Goal: Download file/media

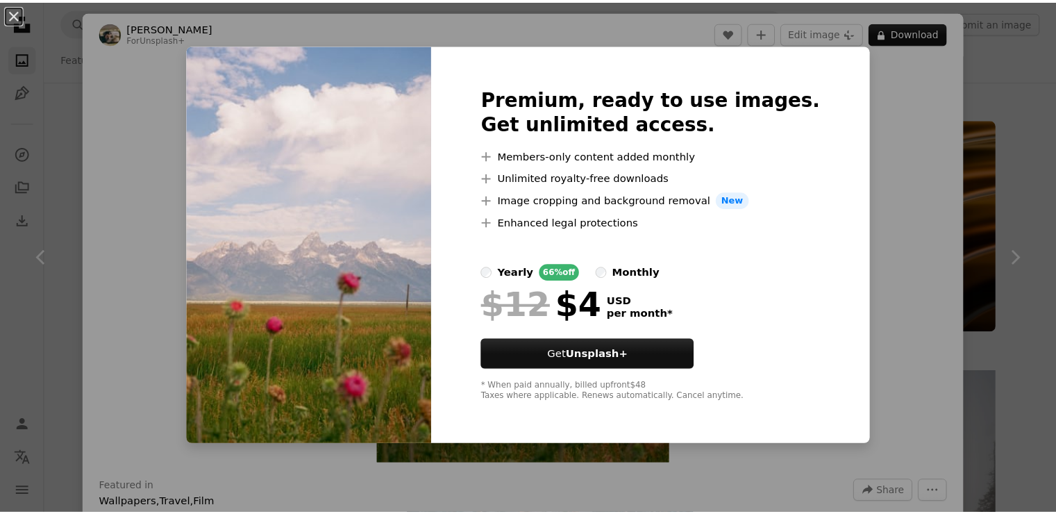
scroll to position [6246, 0]
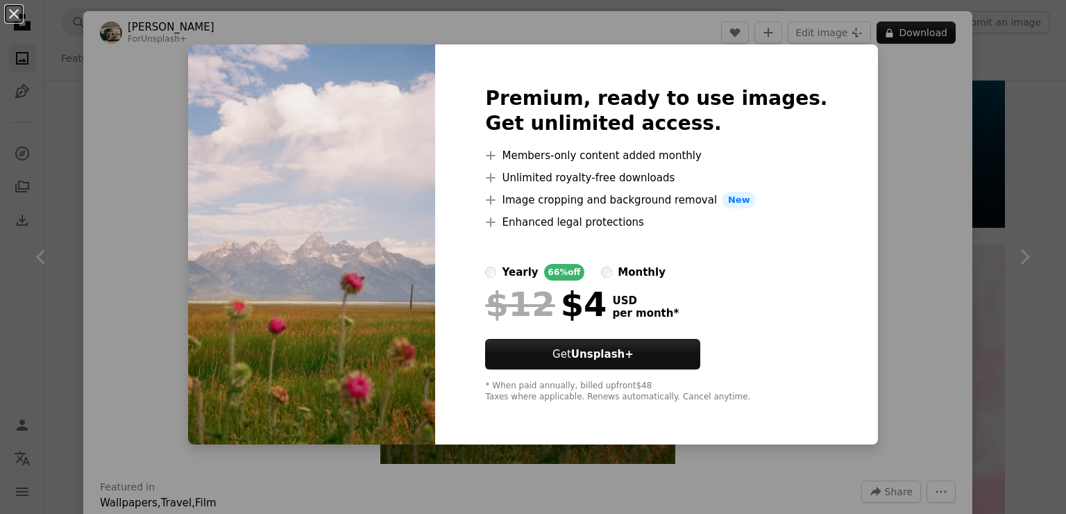
click at [885, 116] on div "An X shape Premium, ready to use images. Get unlimited access. A plus sign Memb…" at bounding box center [533, 257] width 1066 height 514
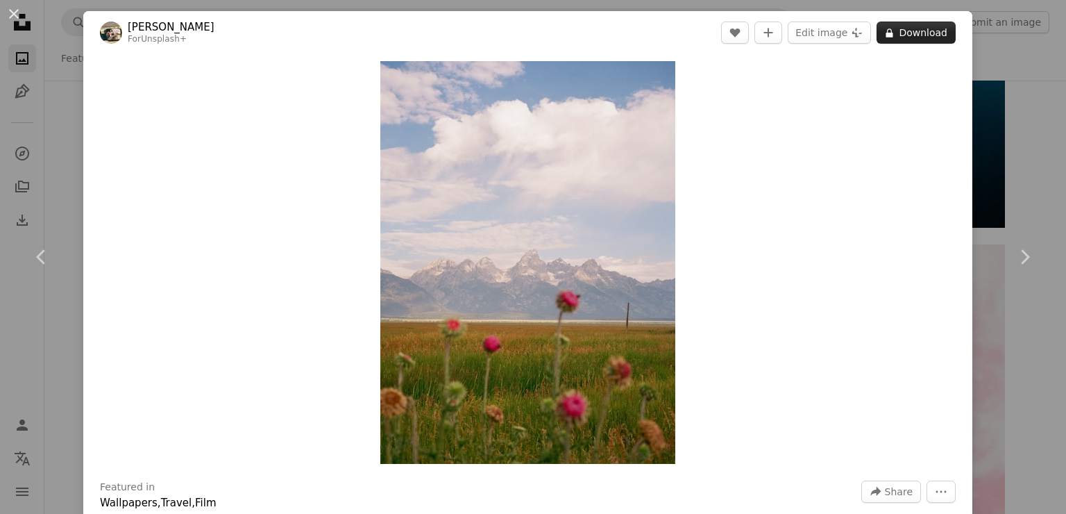
click at [908, 31] on button "A lock Download" at bounding box center [916, 33] width 79 height 22
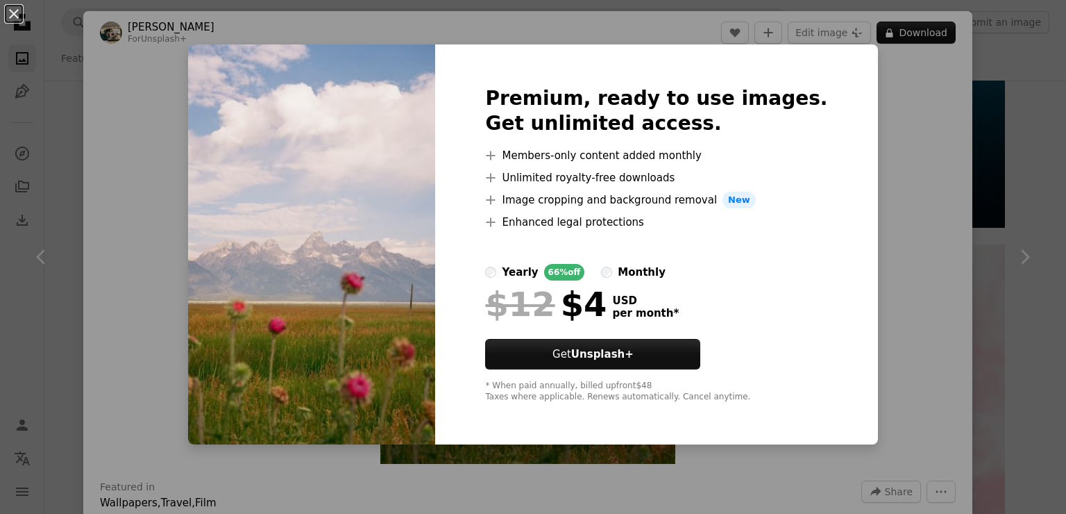
drag, startPoint x: 881, startPoint y: 189, endPoint x: 927, endPoint y: 100, distance: 99.9
click at [885, 189] on div "An X shape Premium, ready to use images. Get unlimited access. A plus sign Memb…" at bounding box center [533, 257] width 1066 height 514
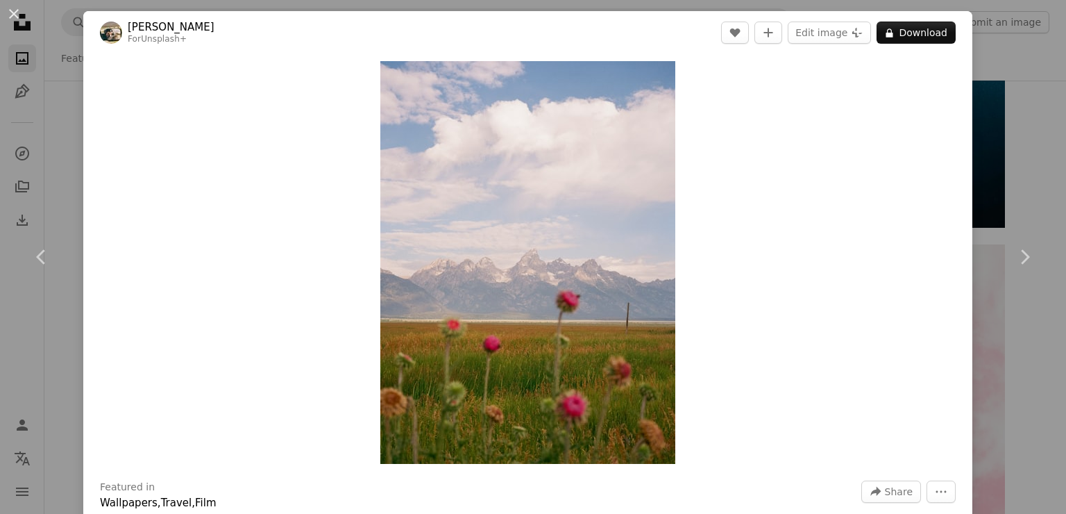
click at [1026, 110] on div "An X shape Chevron left Chevron right Hans For Unsplash+ A heart A plus sign Ed…" at bounding box center [533, 257] width 1066 height 514
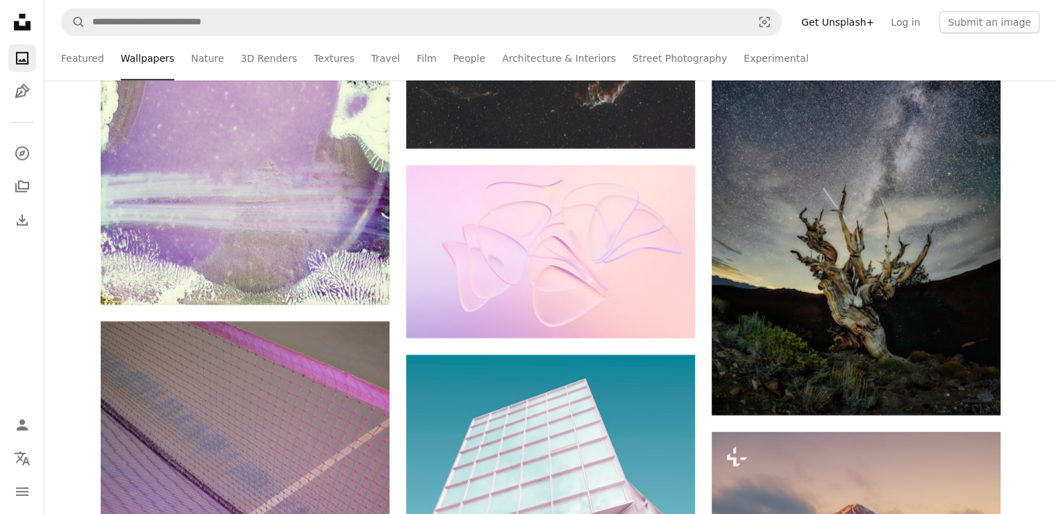
scroll to position [14851, 0]
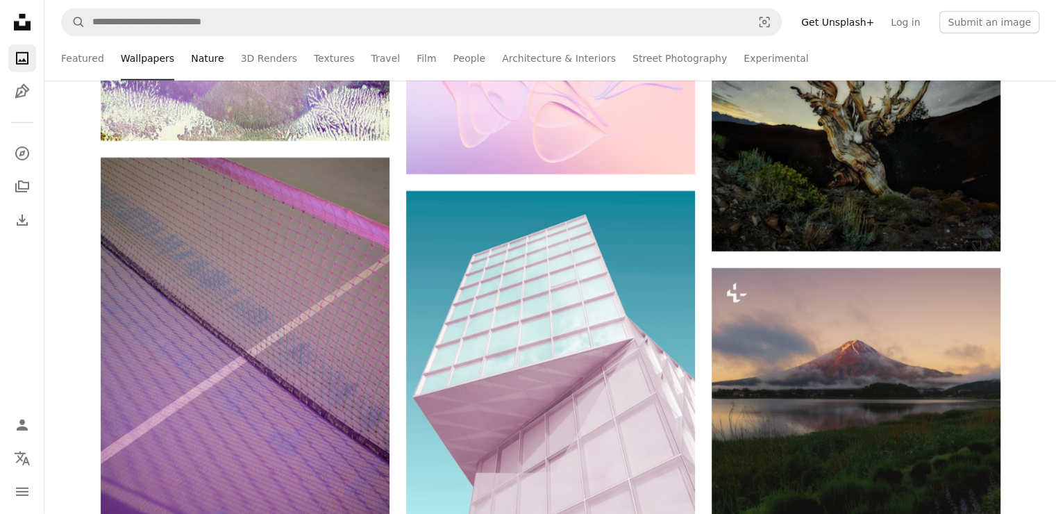
click at [191, 60] on link "Nature" at bounding box center [207, 58] width 33 height 44
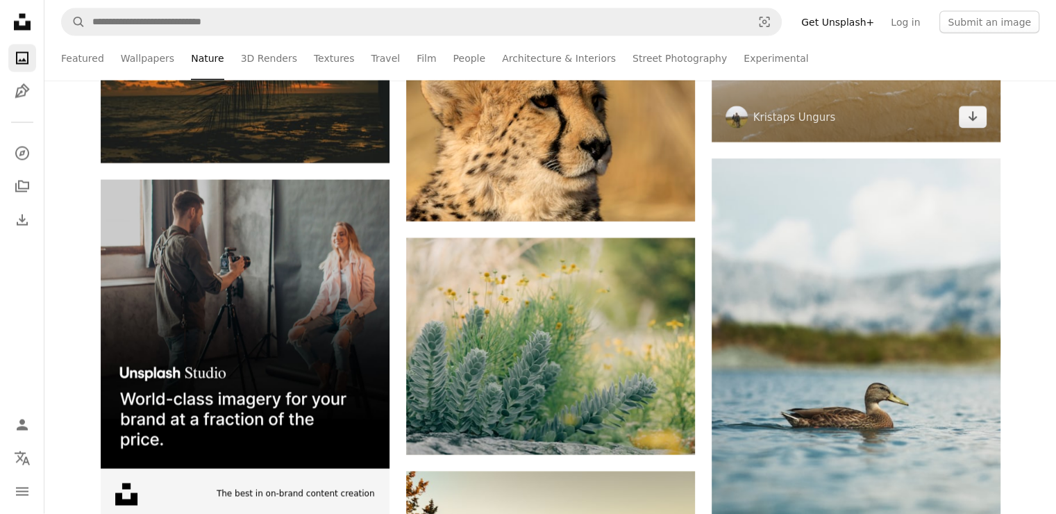
scroll to position [2845, 0]
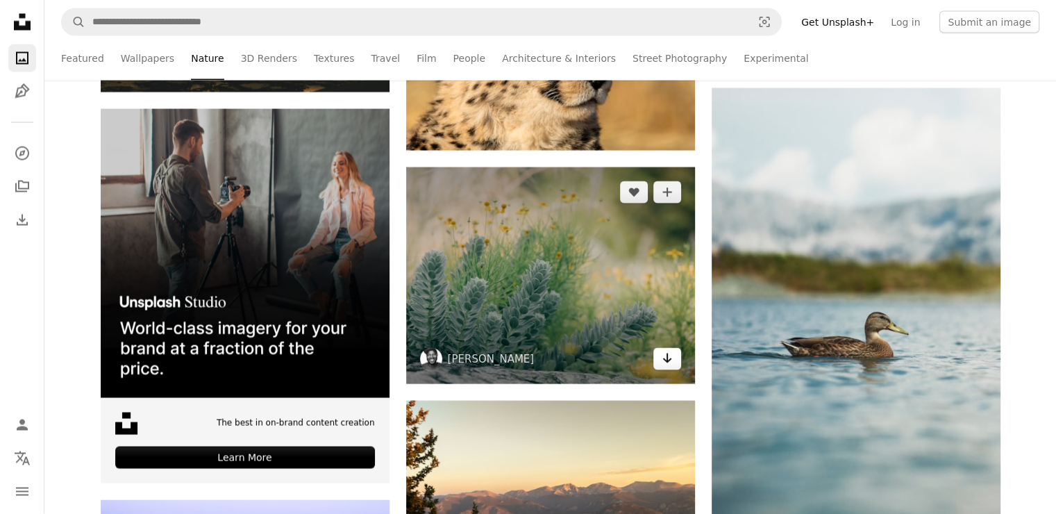
click at [675, 366] on link "Arrow pointing down" at bounding box center [667, 359] width 28 height 22
